Goal: Task Accomplishment & Management: Manage account settings

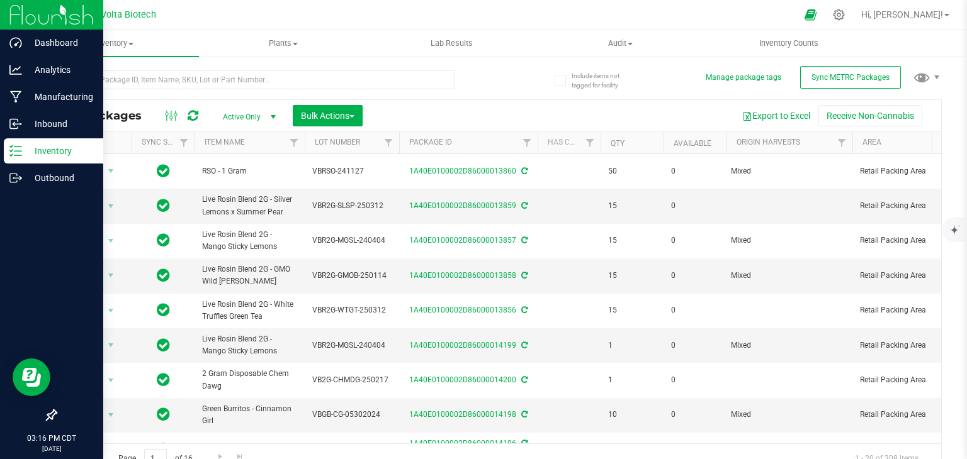
click at [16, 153] on icon at bounding box center [15, 151] width 13 height 13
click at [13, 154] on icon at bounding box center [15, 151] width 13 height 13
click at [11, 181] on icon at bounding box center [15, 178] width 13 height 13
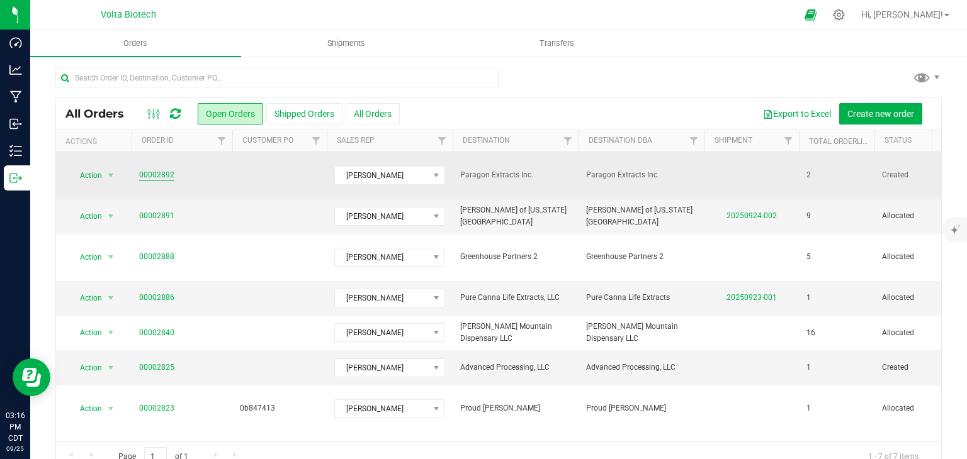
click at [154, 169] on link "00002892" at bounding box center [156, 175] width 35 height 12
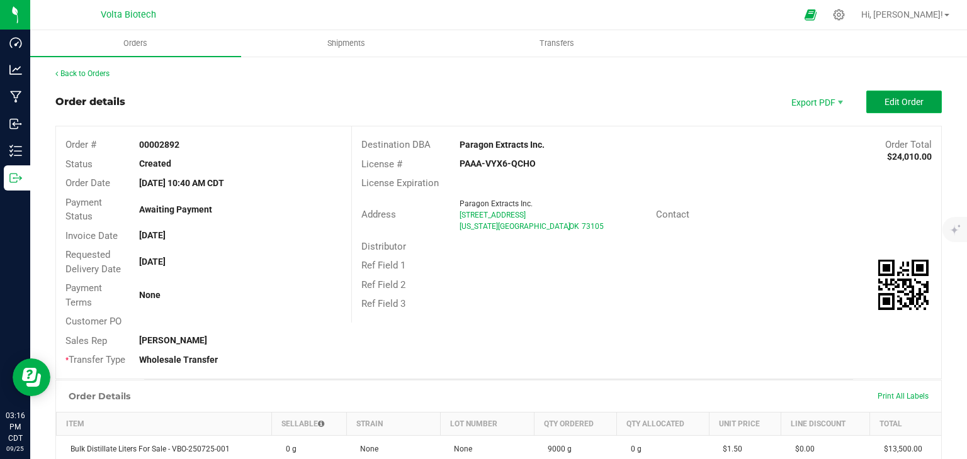
click at [873, 101] on button "Edit Order" at bounding box center [904, 102] width 76 height 23
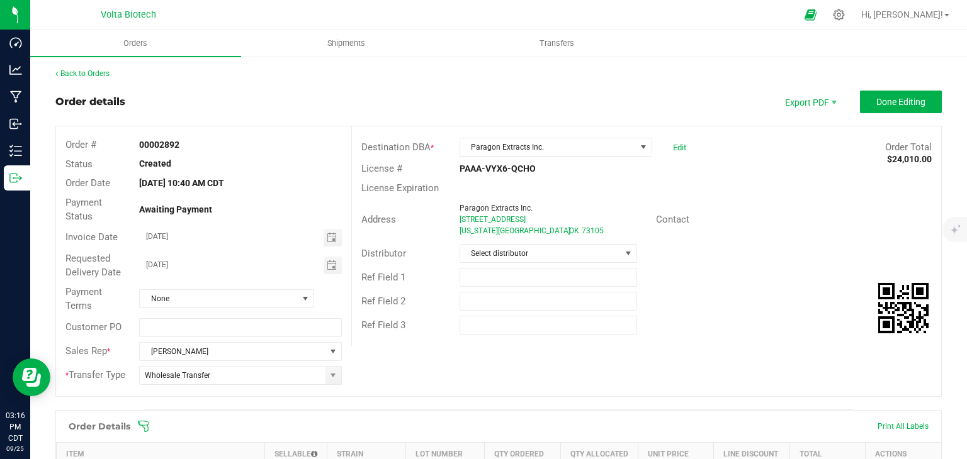
scroll to position [252, 0]
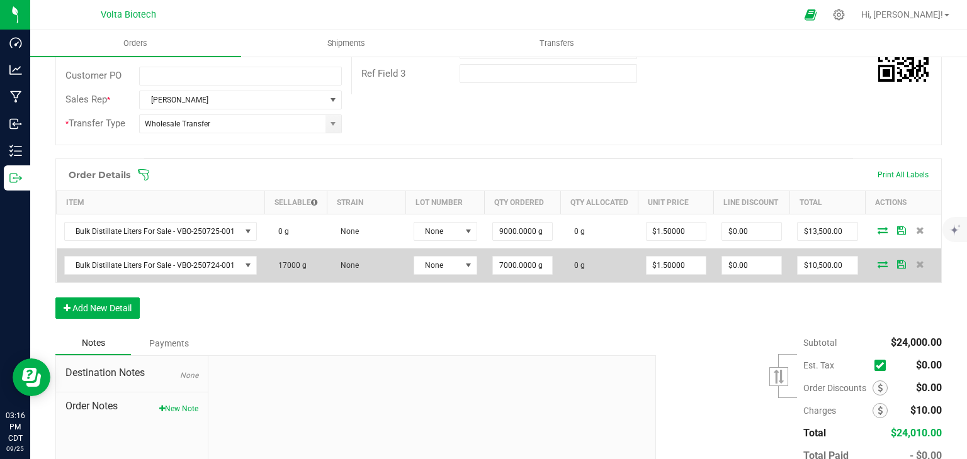
click at [877, 268] on icon at bounding box center [882, 265] width 10 height 8
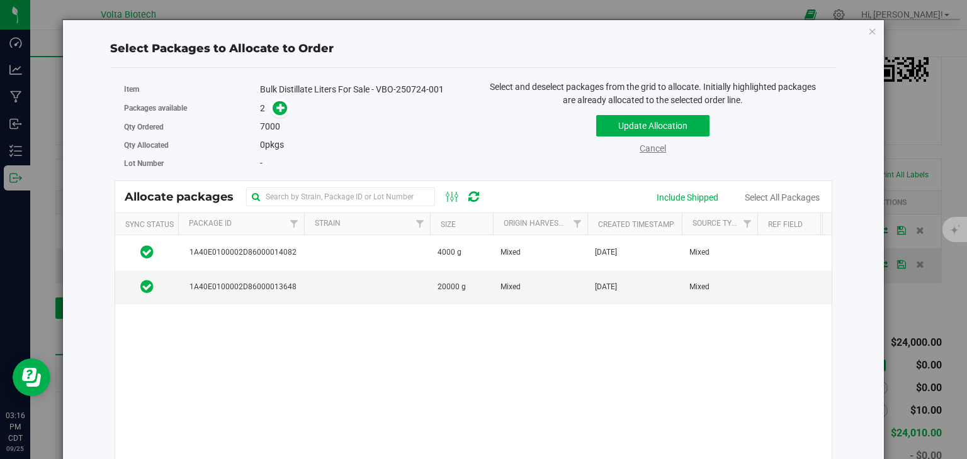
click at [640, 147] on link "Cancel" at bounding box center [652, 148] width 26 height 10
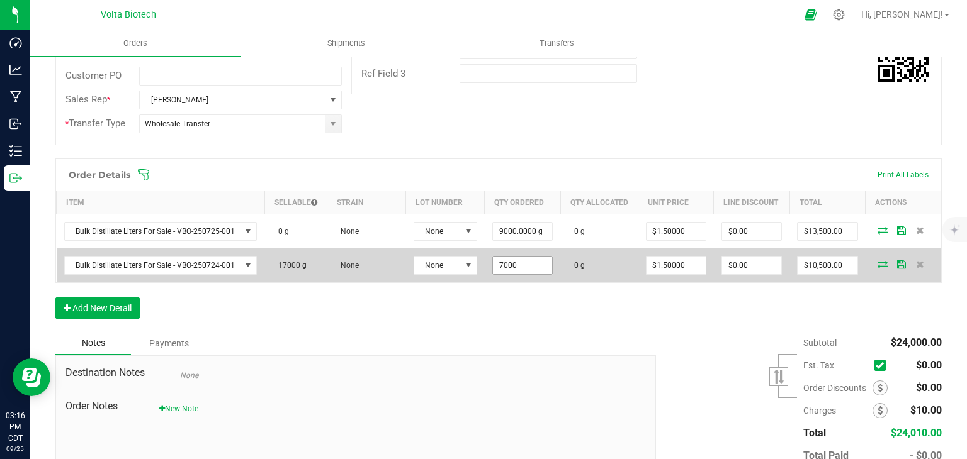
click at [503, 264] on input "7000" at bounding box center [522, 266] width 59 height 18
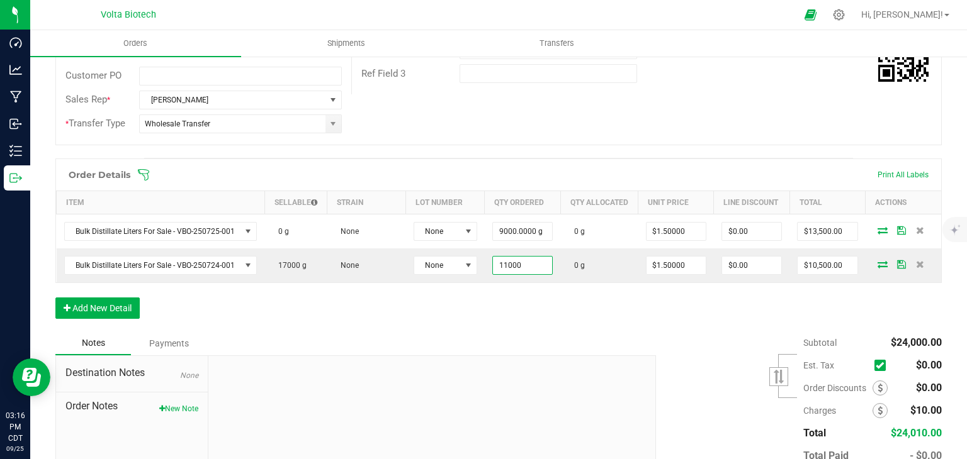
type input "11000.0000 g"
type input "$16,500.00"
click at [500, 330] on div "Order Details Print All Labels Item Sellable Strain Lot Number Qty Ordered Qty …" at bounding box center [498, 245] width 886 height 173
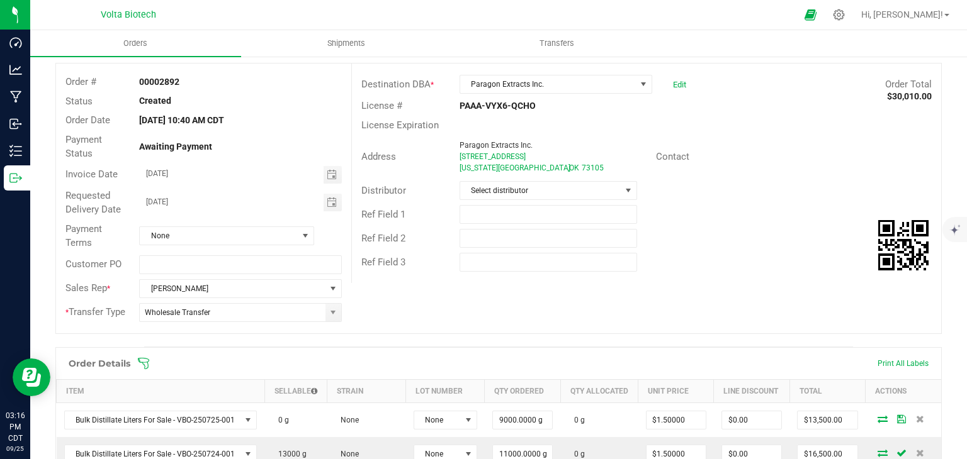
scroll to position [0, 0]
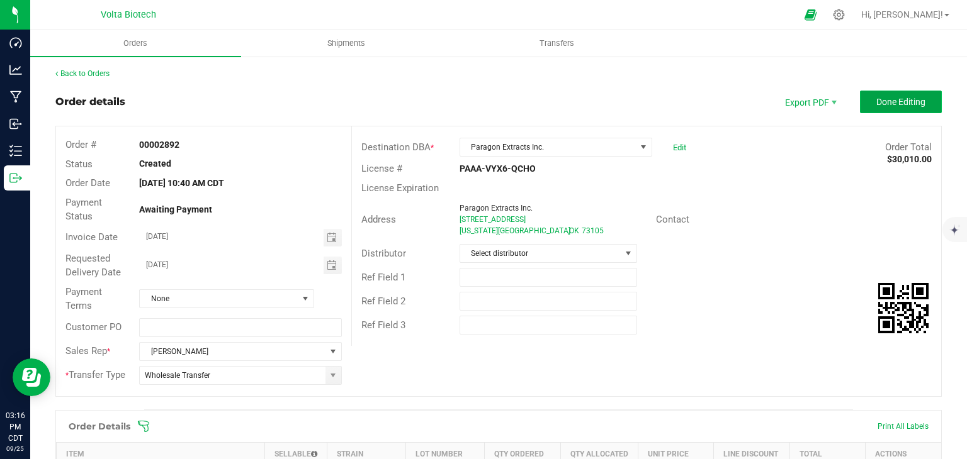
click at [899, 98] on span "Done Editing" at bounding box center [900, 102] width 49 height 10
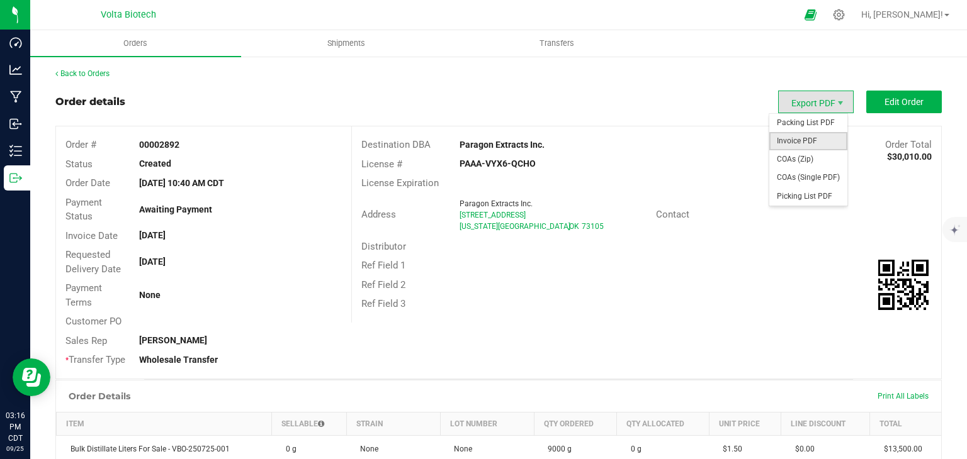
click at [809, 142] on span "Invoice PDF" at bounding box center [808, 141] width 78 height 18
